Goal: Register for event/course

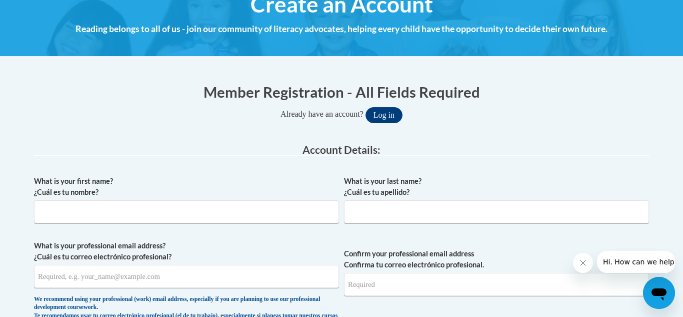
scroll to position [133, 0]
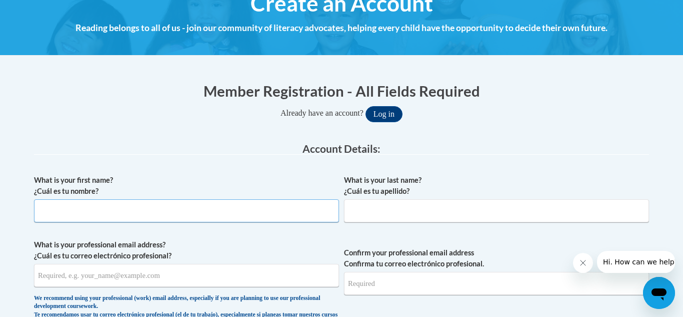
click at [143, 201] on input "What is your first name? ¿Cuál es tu nombre?" at bounding box center [186, 210] width 305 height 23
type input "Draneice"
click at [408, 203] on input "What is your last name? ¿Cuál es tu apellido?" at bounding box center [496, 210] width 305 height 23
type input "Hall"
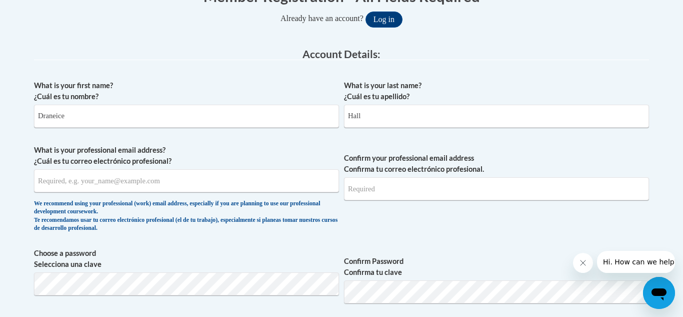
scroll to position [229, 0]
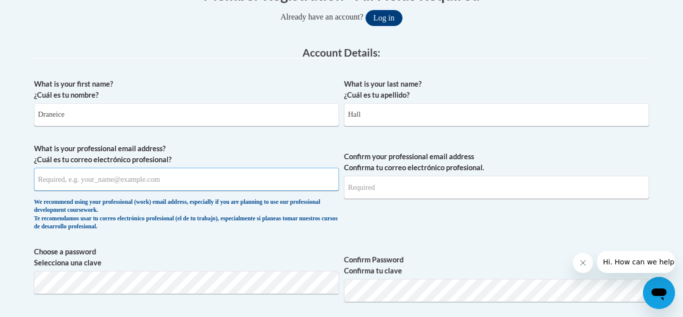
click at [162, 174] on input "What is your professional email address? ¿Cuál es tu correo electrónico profesi…" at bounding box center [186, 179] width 305 height 23
type input "dahall751@mail.jamessprunt.edu"
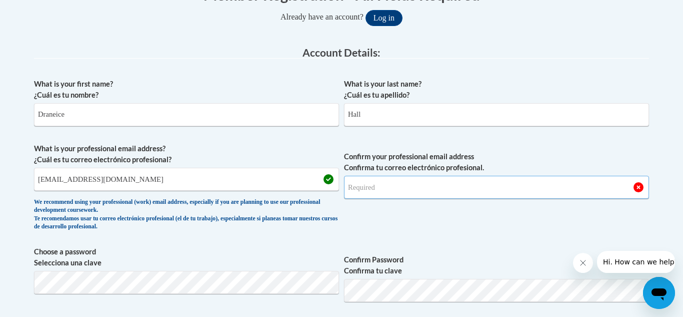
click at [394, 183] on input "Confirm your professional email address Confirma tu correo electrónico profesio…" at bounding box center [496, 187] width 305 height 23
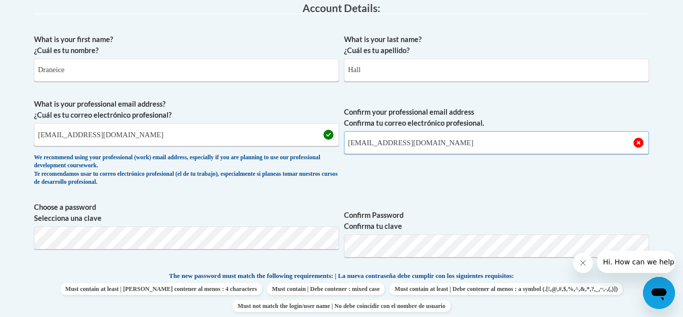
scroll to position [285, 0]
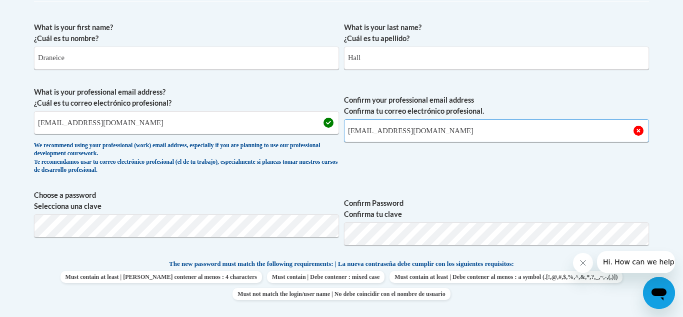
type input "dahall751@mail.jamessprunt.edu"
click at [426, 171] on span "Confirm your professional email address Confirma tu correo electrónico profesio…" at bounding box center [496, 133] width 305 height 93
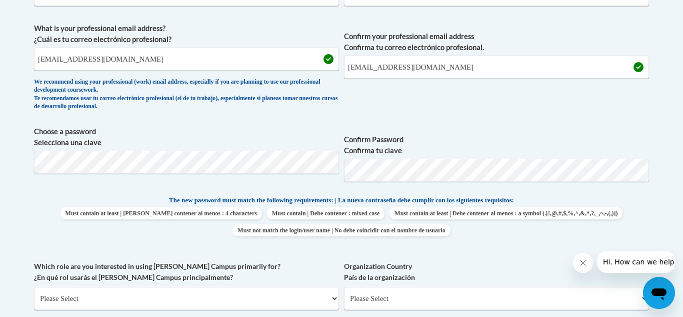
scroll to position [350, 0]
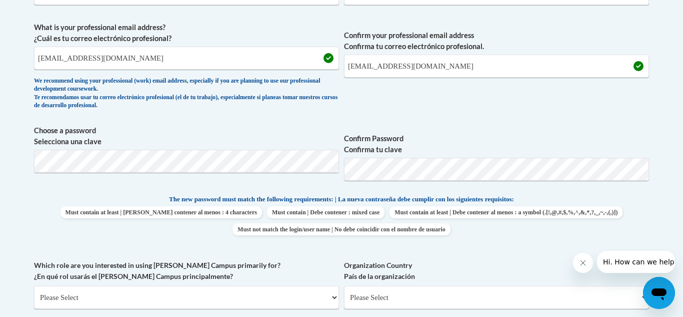
click at [432, 127] on span "Confirm Password Confirma tu clave" at bounding box center [496, 157] width 305 height 64
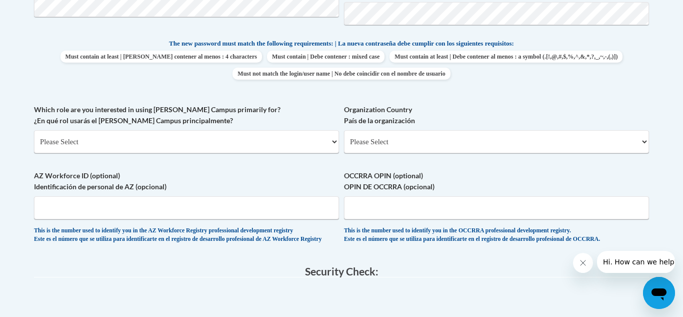
scroll to position [503, 0]
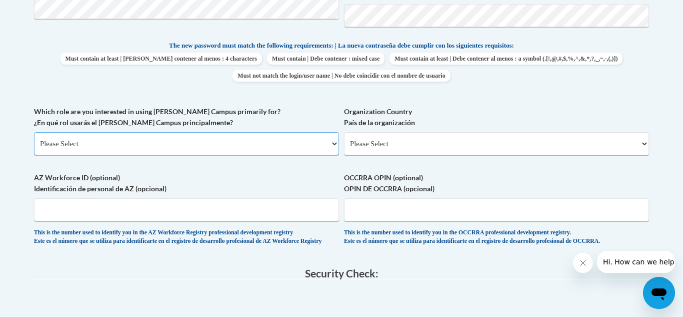
click at [293, 148] on select "Please Select College/University | Colegio/Universidad Community/Nonprofit Part…" at bounding box center [186, 143] width 305 height 23
select select "fbf2d438-af2f-41f8-98f1-81c410e29de3"
click at [34, 132] on select "Please Select College/University | Colegio/Universidad Community/Nonprofit Part…" at bounding box center [186, 143] width 305 height 23
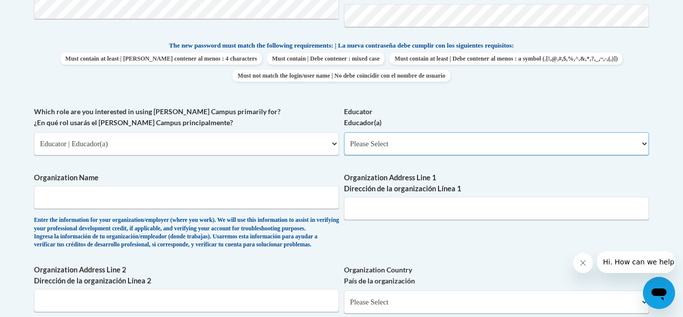
click at [459, 142] on select "Please Select Early Learning/Daycare Teacher/Family Home Care Provider | Maestr…" at bounding box center [496, 143] width 305 height 23
select select "8e40623d-54d0-45cd-9f92-5df65cd3f8cf"
click at [344, 132] on select "Please Select Early Learning/Daycare Teacher/Family Home Care Provider | Maestr…" at bounding box center [496, 143] width 305 height 23
click at [141, 199] on input "Organization Name" at bounding box center [186, 197] width 305 height 23
type input "Warsaw Elementary"
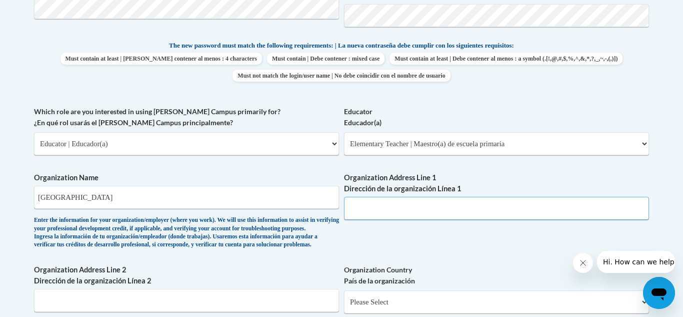
click at [397, 201] on input "Organization Address Line 1 Dirección de la organización Línea 1" at bounding box center [496, 208] width 305 height 23
paste input "158 Lanefield Rd, Warsaw, NC 28398"
type input "158 Lanefield Rd, Warsaw, NC 28398"
click at [442, 254] on div "What is your first name? ¿Cuál es tu nombre? Draneice What is your last name? ¿…" at bounding box center [341, 106] width 615 height 614
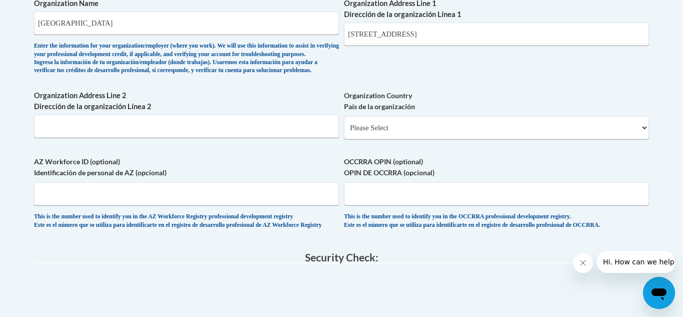
scroll to position [679, 0]
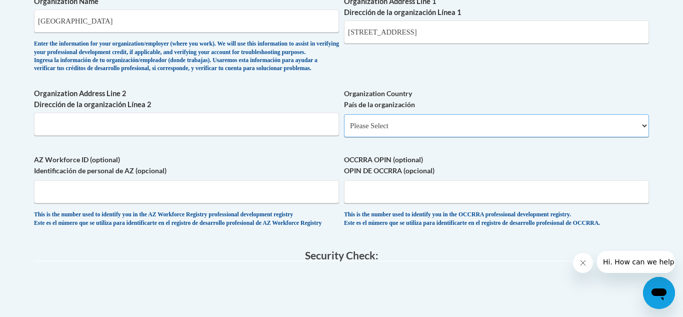
click at [397, 137] on select "Please Select United States | Estados Unidos Outside of the United States | Fue…" at bounding box center [496, 125] width 305 height 23
select select "ad49bcad-a171-4b2e-b99c-48b446064914"
click at [344, 130] on select "Please Select United States | Estados Unidos Outside of the United States | Fue…" at bounding box center [496, 125] width 305 height 23
select select
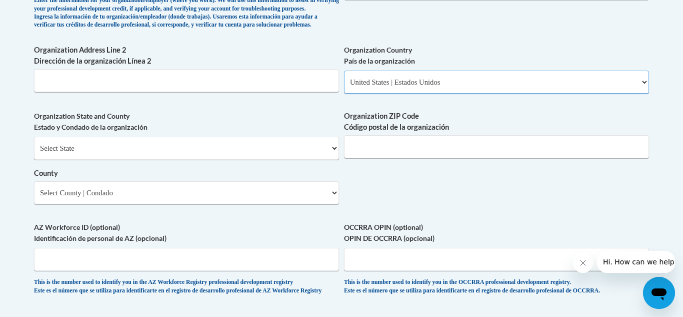
scroll to position [726, 0]
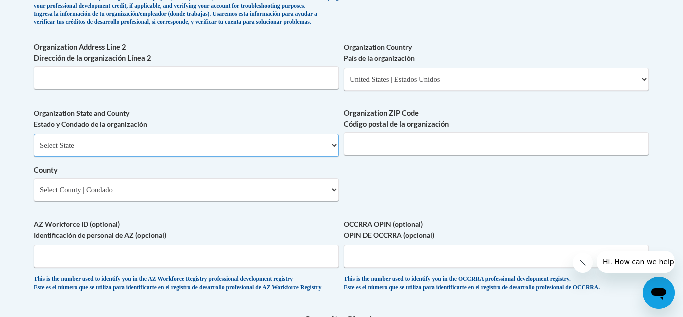
click at [176, 155] on select "Select State Alabama Alaska Arizona Arkansas California Colorado Connecticut De…" at bounding box center [186, 145] width 305 height 23
select select "North Carolina"
click at [34, 150] on select "Select State Alabama Alaska Arizona Arkansas California Colorado Connecticut De…" at bounding box center [186, 145] width 305 height 23
click at [387, 155] on input "Organization ZIP Code Código postal de la organización" at bounding box center [496, 143] width 305 height 23
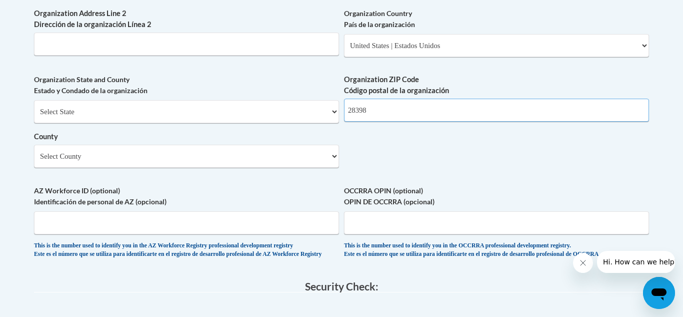
scroll to position [761, 0]
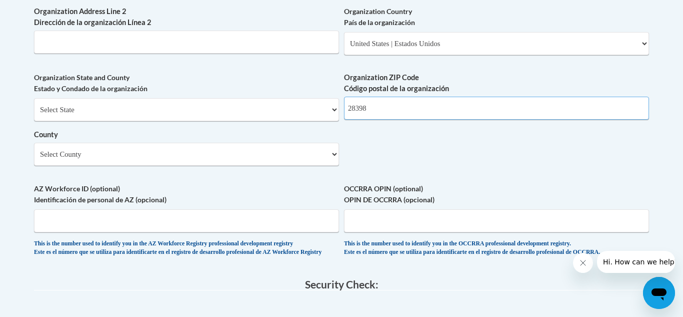
type input "28398"
click at [238, 166] on select "Select County Alamance Alexander Alleghany Anson Ashe Avery Beaufort Bertie Bla…" at bounding box center [186, 154] width 305 height 23
select select "Duplin"
click at [34, 159] on select "Select County Alamance Alexander Alleghany Anson Ashe Avery Beaufort Bertie Bla…" at bounding box center [186, 154] width 305 height 23
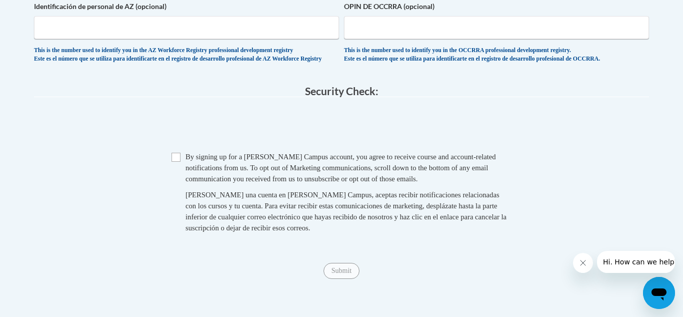
scroll to position [969, 0]
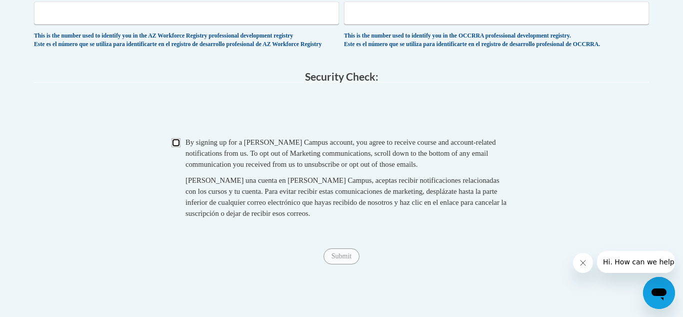
click at [176, 147] on input "Checkbox" at bounding box center [176, 142] width 9 height 9
checkbox input "true"
click at [334, 264] on input "Submit" at bounding box center [342, 256] width 36 height 16
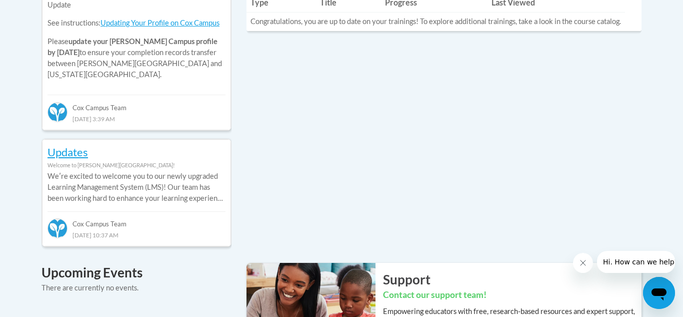
scroll to position [44, 0]
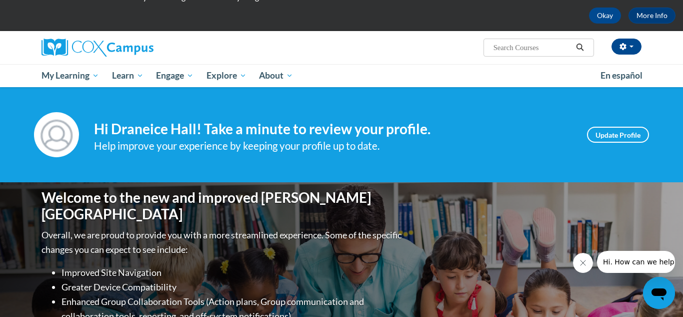
click at [523, 50] on input "Search..." at bounding box center [533, 48] width 80 height 12
type input "early literacy"
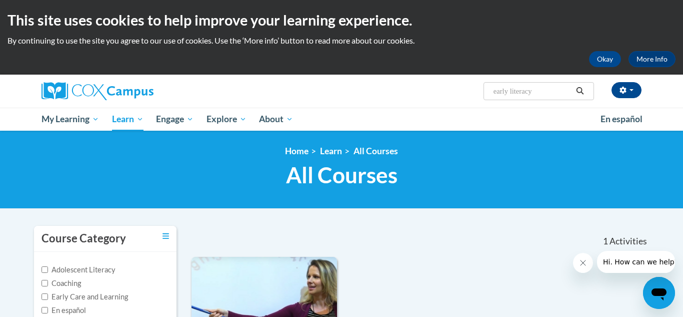
click at [538, 92] on input "early literacy" at bounding box center [533, 91] width 80 height 12
type input "e"
type input "Early Literacy"
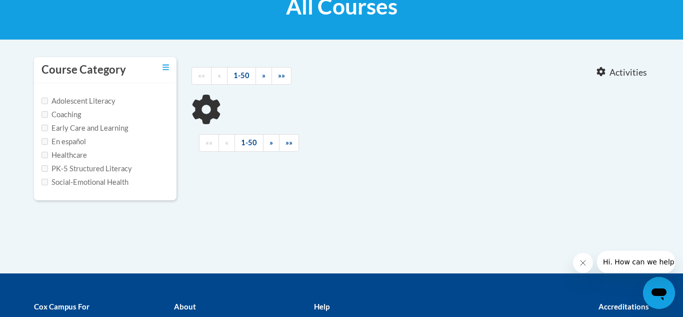
type input "Early Literacy"
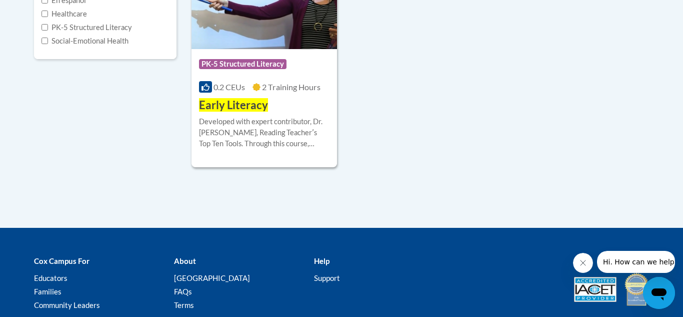
scroll to position [312, 0]
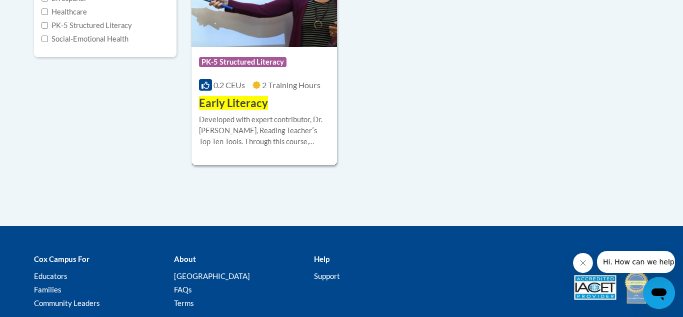
click at [237, 101] on span "Early Literacy" at bounding box center [233, 103] width 69 height 14
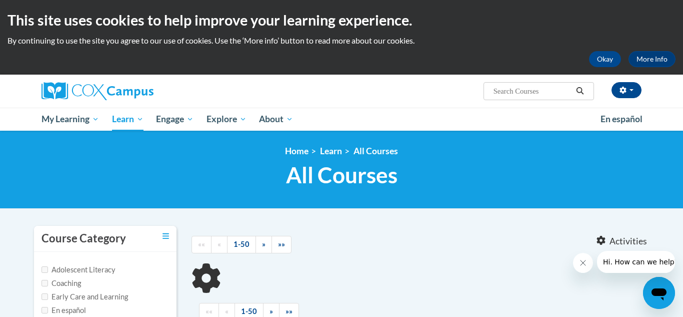
scroll to position [290, 0]
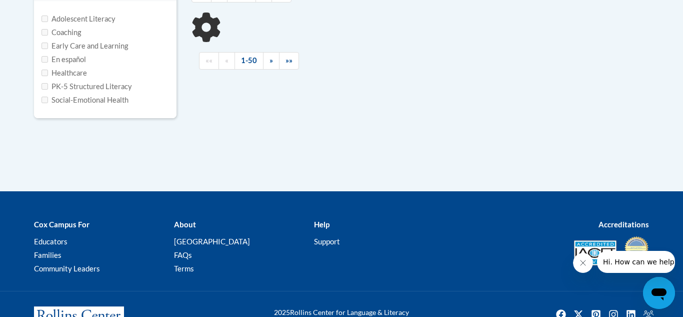
type input "Early Literacy"
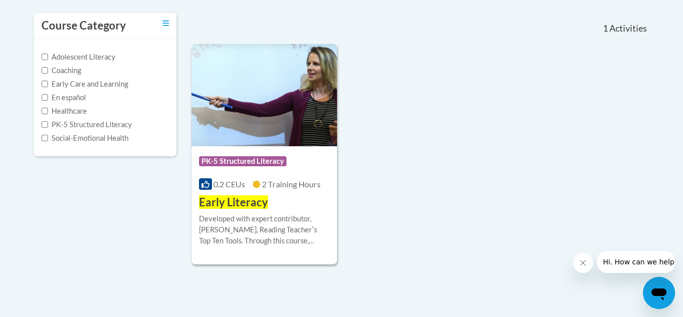
scroll to position [210, 0]
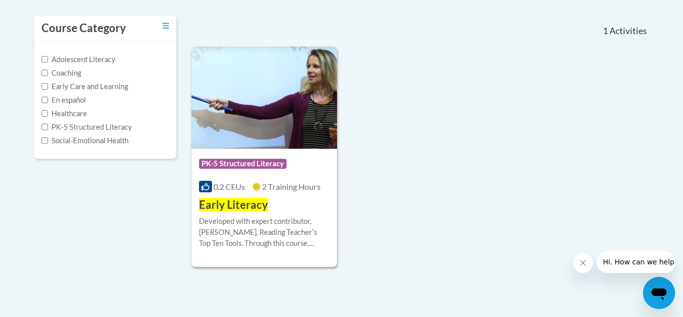
click at [45, 63] on label "Adolescent Literacy" at bounding box center [79, 59] width 74 height 11
click at [45, 63] on input "Adolescent Literacy" at bounding box center [45, 59] width 7 height 7
checkbox input "true"
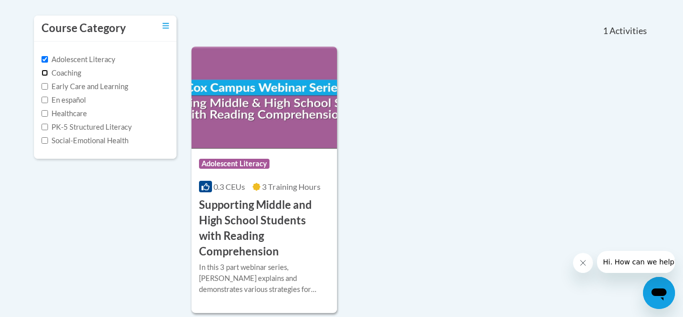
click at [44, 76] on input "Coaching" at bounding box center [45, 73] width 7 height 7
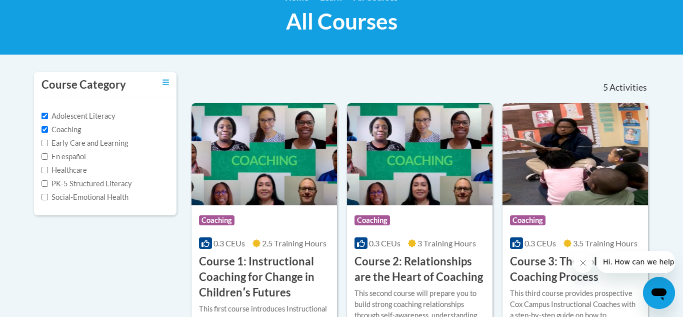
scroll to position [162, 0]
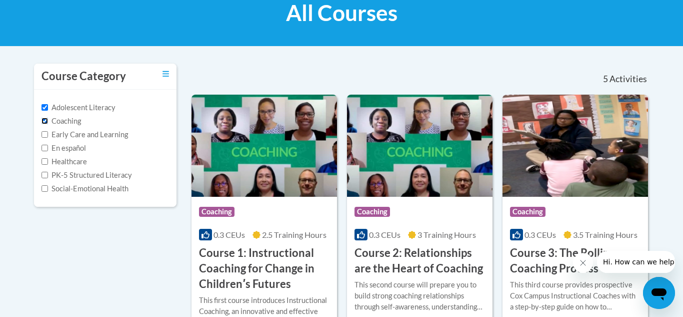
click at [45, 123] on input "Coaching" at bounding box center [45, 121] width 7 height 7
checkbox input "false"
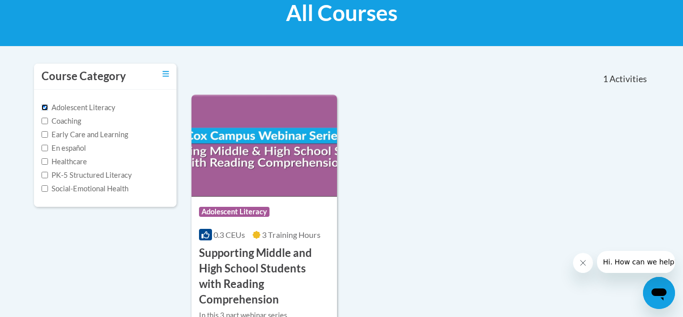
click at [45, 107] on input "Adolescent Literacy" at bounding box center [45, 107] width 7 height 7
checkbox input "false"
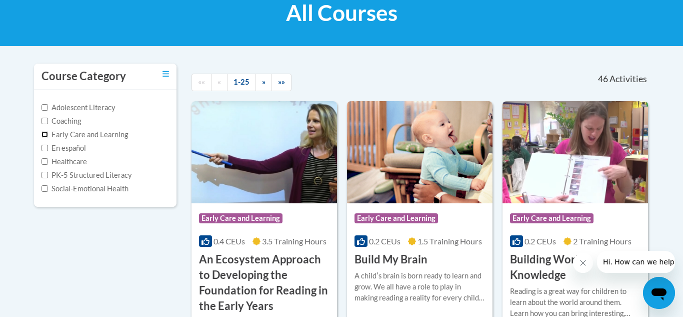
click at [45, 134] on input "Early Care and Learning" at bounding box center [45, 134] width 7 height 7
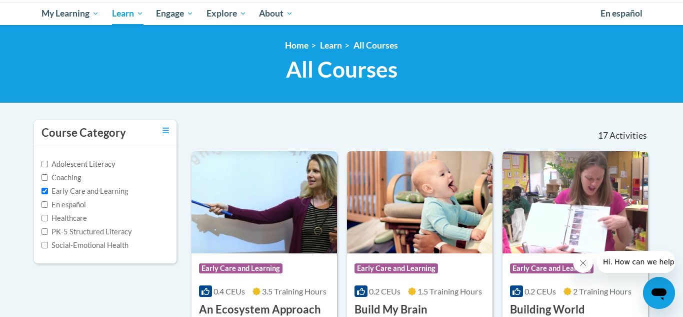
scroll to position [115, 0]
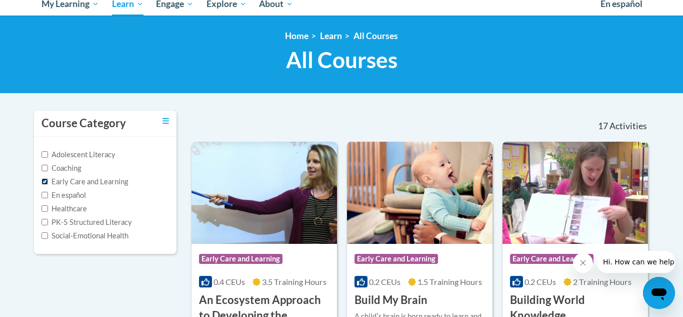
click at [44, 182] on input "Early Care and Learning" at bounding box center [45, 181] width 7 height 7
checkbox input "false"
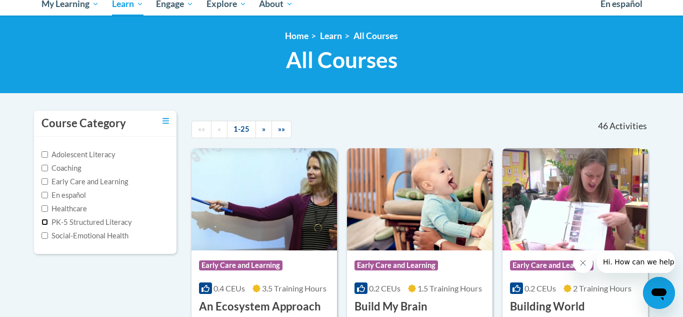
click at [46, 220] on input "PK-5 Structured Literacy" at bounding box center [45, 222] width 7 height 7
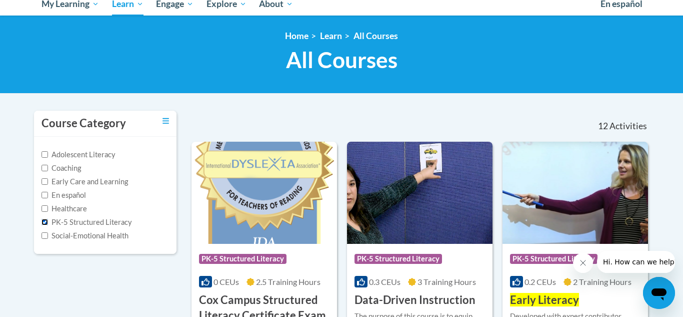
click at [43, 220] on input "PK-5 Structured Literacy" at bounding box center [45, 222] width 7 height 7
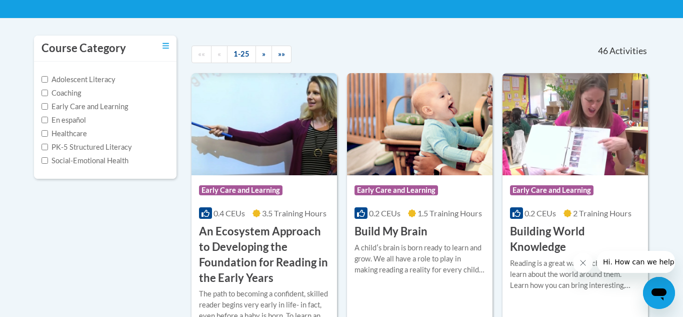
scroll to position [192, 0]
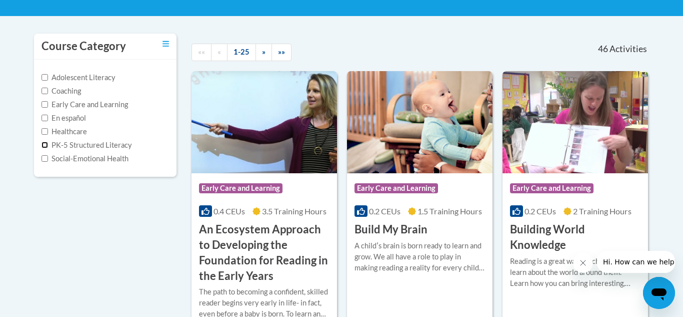
click at [47, 144] on input "PK-5 Structured Literacy" at bounding box center [45, 145] width 7 height 7
checkbox input "true"
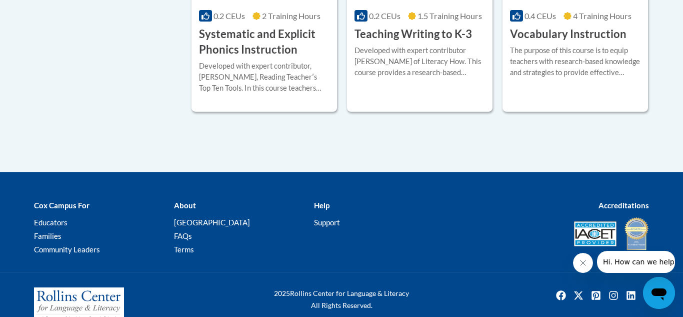
scroll to position [0, 0]
